Goal: Entertainment & Leisure: Consume media (video, audio)

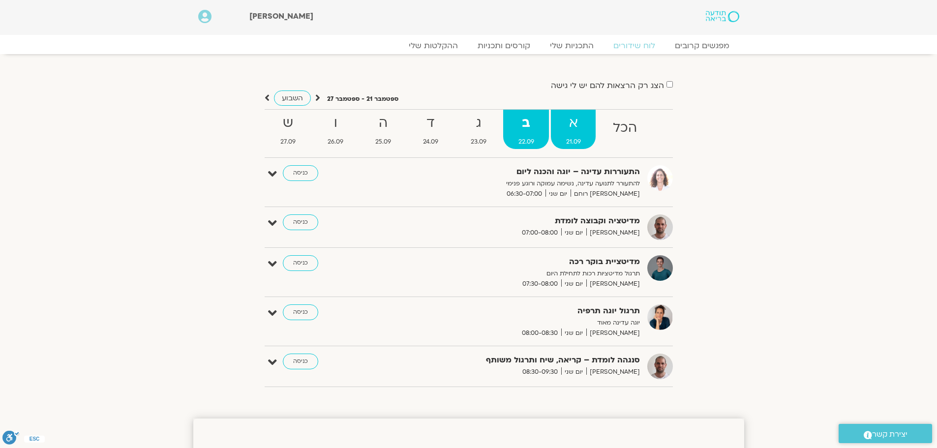
click at [570, 139] on span "21.09" at bounding box center [573, 142] width 45 height 10
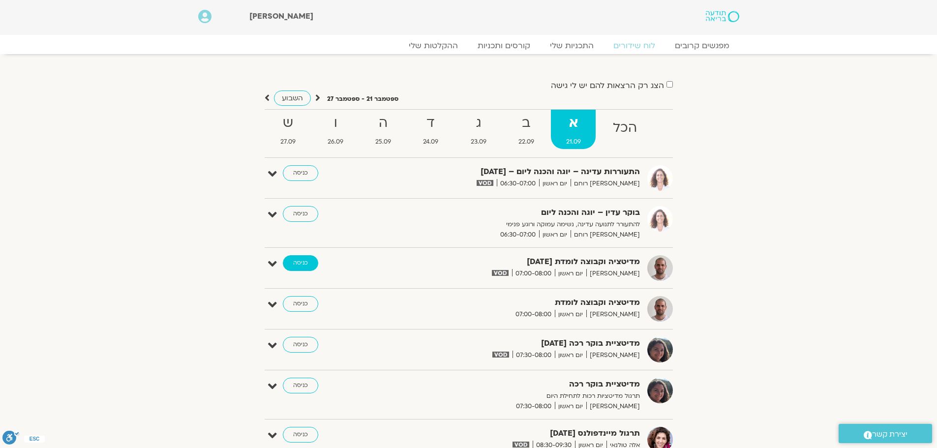
click at [312, 263] on link "כניסה" at bounding box center [300, 263] width 35 height 16
